Goal: Task Accomplishment & Management: Manage account settings

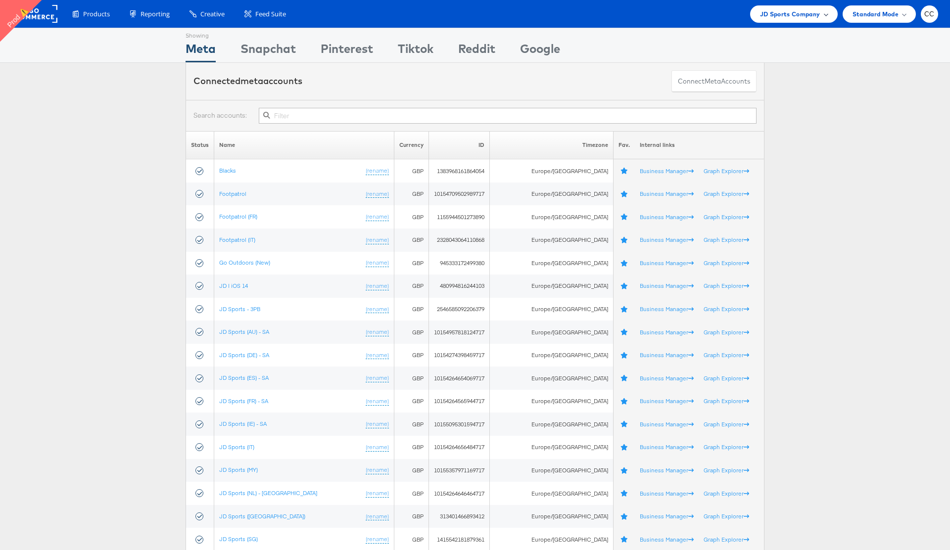
click at [819, 14] on span "JD Sports Company" at bounding box center [790, 14] width 60 height 10
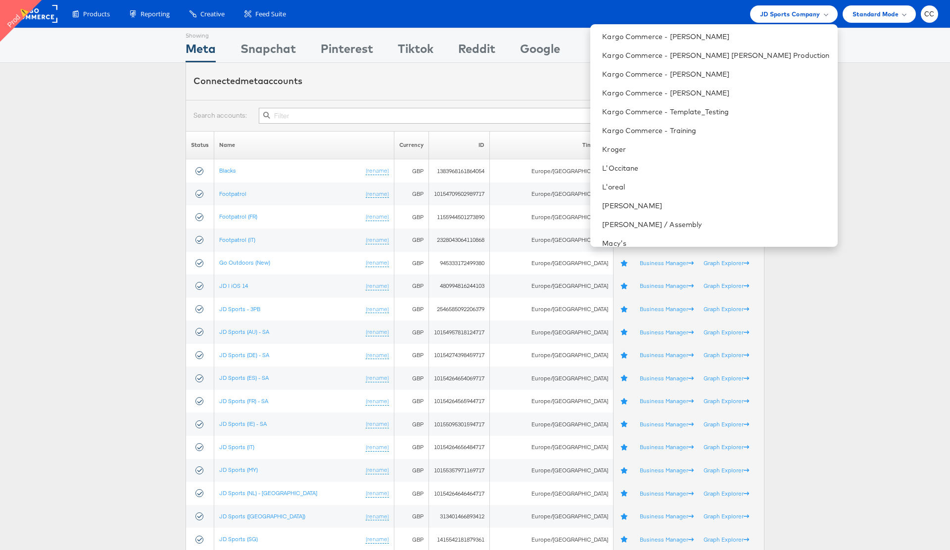
scroll to position [960, 0]
click at [684, 169] on link "L'Occitane" at bounding box center [715, 167] width 227 height 10
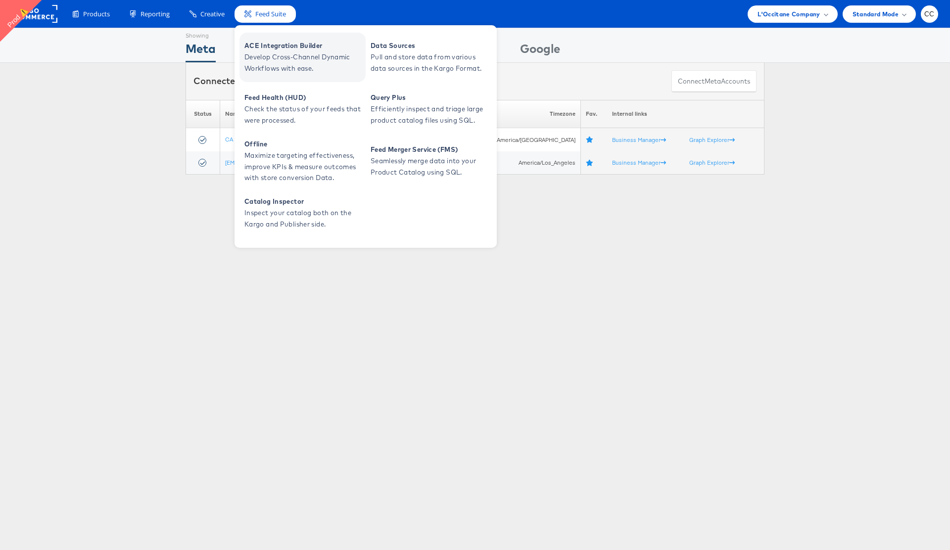
click at [290, 54] on span "Develop Cross-Channel Dynamic Workflows with ease." at bounding box center [303, 62] width 119 height 23
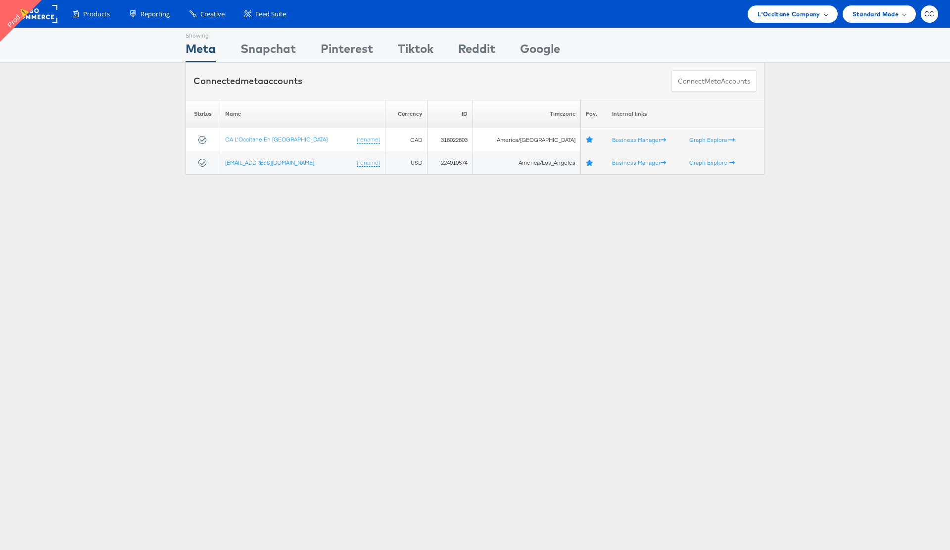
click at [824, 14] on span at bounding box center [826, 13] width 5 height 5
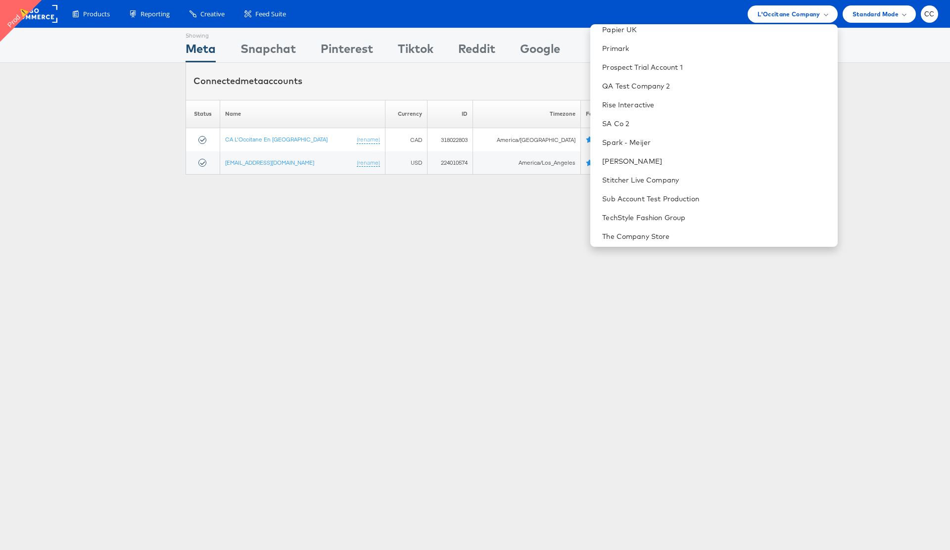
scroll to position [1493, 0]
click at [697, 202] on link "Williams Sonoma, Inc." at bounding box center [715, 199] width 227 height 10
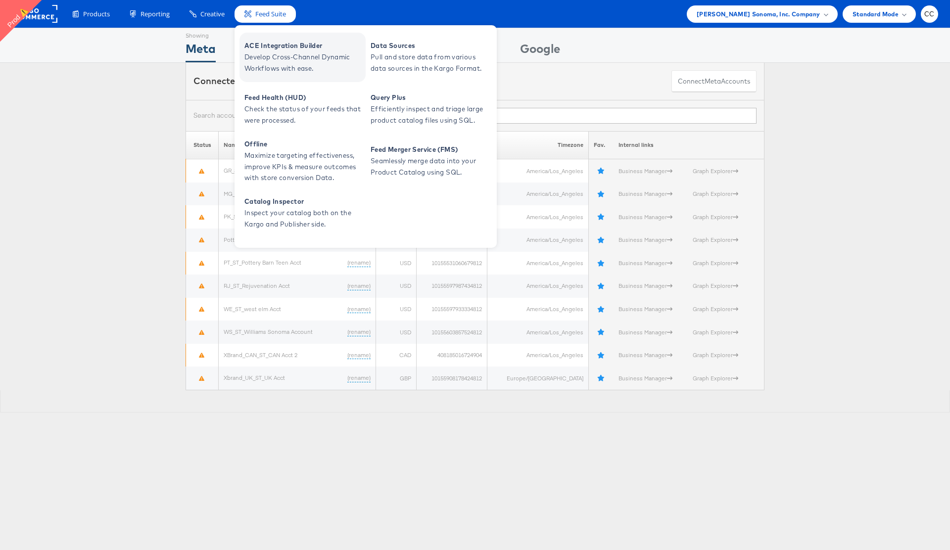
click at [287, 56] on span "Develop Cross-Channel Dynamic Workflows with ease." at bounding box center [303, 62] width 119 height 23
